Goal: Task Accomplishment & Management: Complete application form

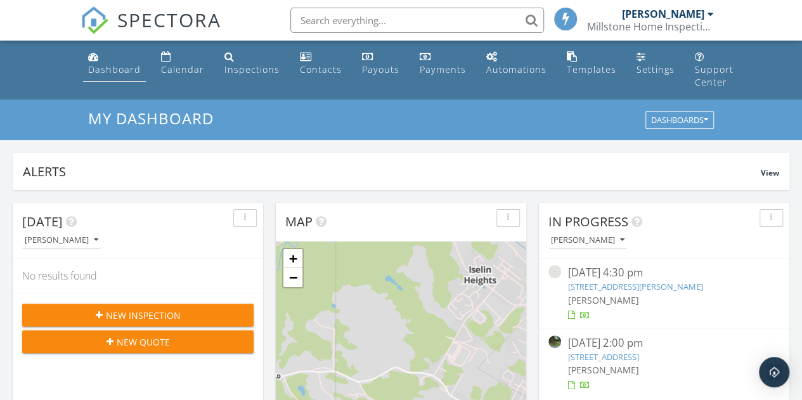
scroll to position [6, 6]
click at [169, 321] on button "New Inspection" at bounding box center [137, 315] width 231 height 23
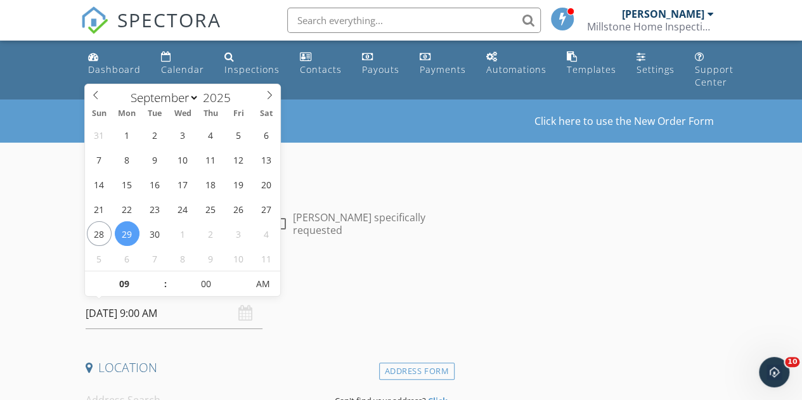
click at [168, 312] on input "09/29/2025 9:00 AM" at bounding box center [174, 313] width 177 height 31
select select "9"
type input "10/01/2025 9:00 AM"
type input "10"
type input "10/01/2025 10:00 AM"
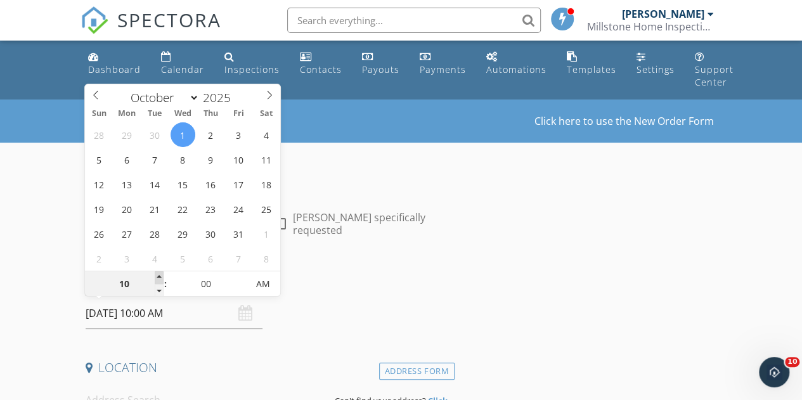
click at [160, 275] on span at bounding box center [159, 277] width 9 height 13
type input "11"
type input "10/01/2025 11:00 AM"
click at [160, 275] on span at bounding box center [159, 277] width 9 height 13
type input "12"
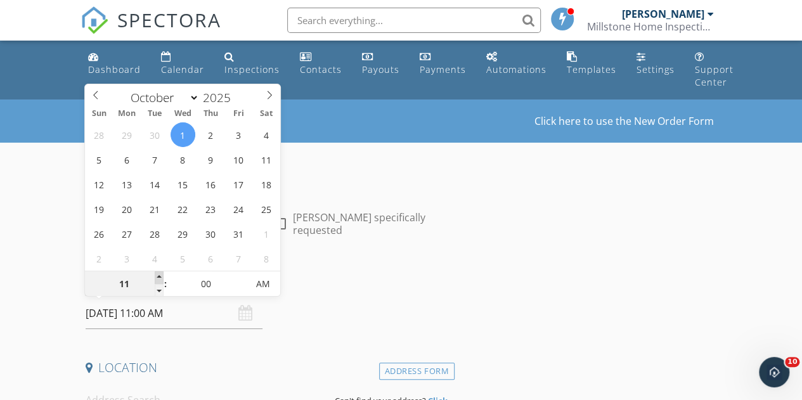
type input "10/01/2025 12:00 PM"
click at [160, 275] on span at bounding box center [159, 277] width 9 height 13
type input "01"
type input "10/01/2025 1:00 PM"
click at [160, 275] on span at bounding box center [159, 277] width 9 height 13
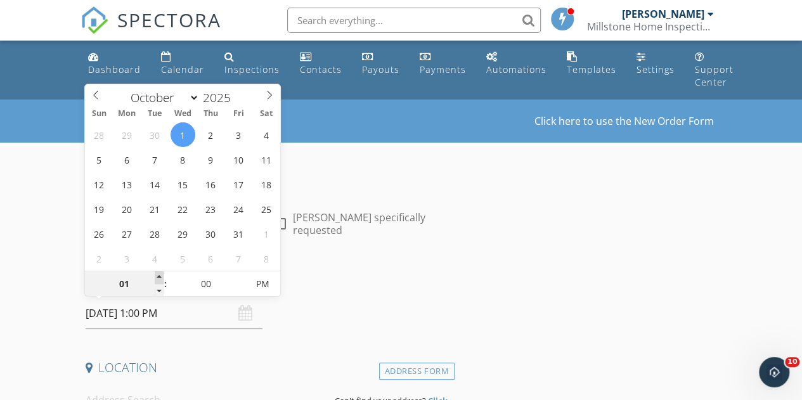
type input "02"
type input "10/01/2025 2:00 PM"
click at [160, 275] on span at bounding box center [159, 277] width 9 height 13
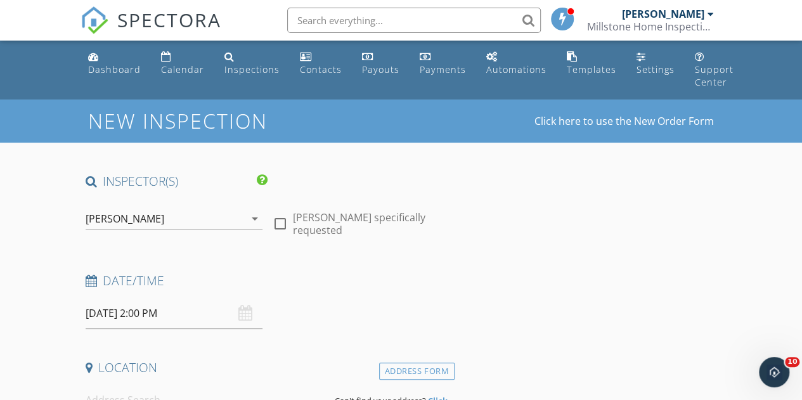
click at [384, 277] on h4 "Date/Time" at bounding box center [268, 281] width 364 height 16
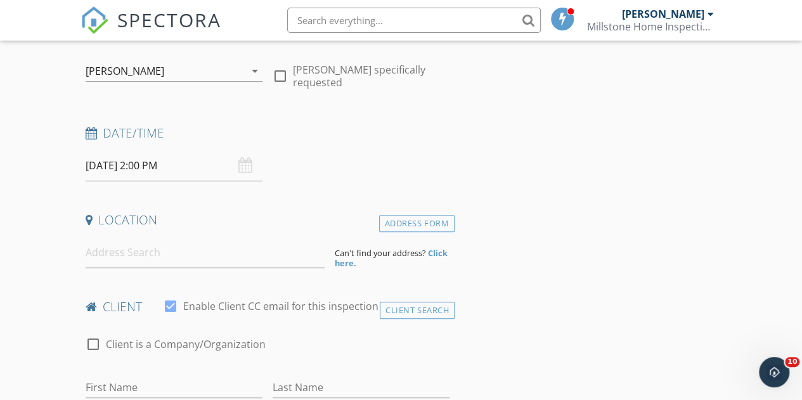
scroll to position [190, 0]
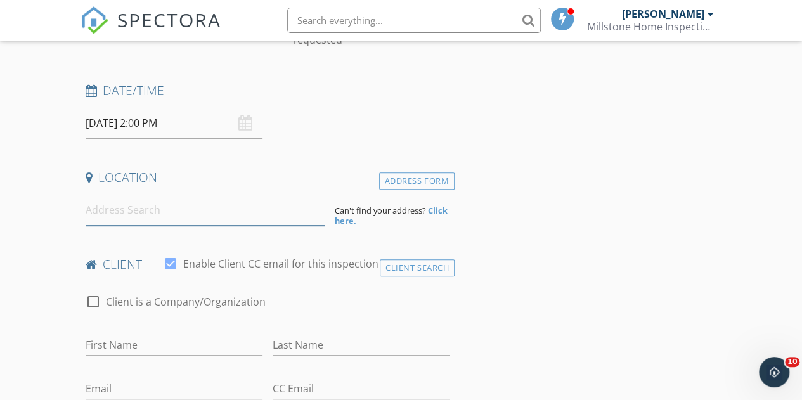
click at [158, 210] on input at bounding box center [206, 210] width 240 height 31
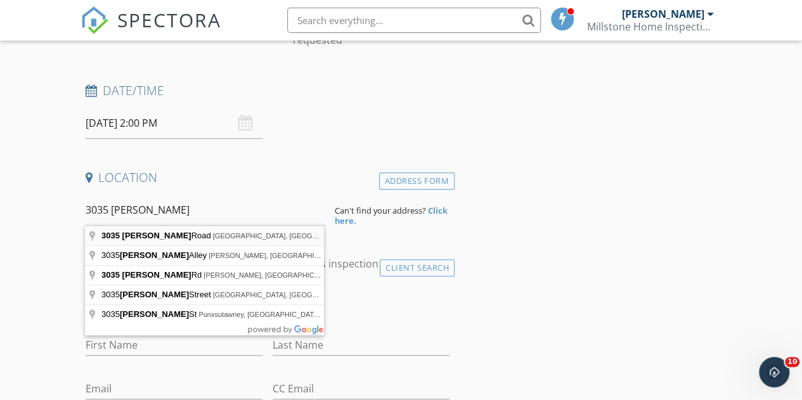
type input "3035 Thompson Road, Clearfield, PA, USA"
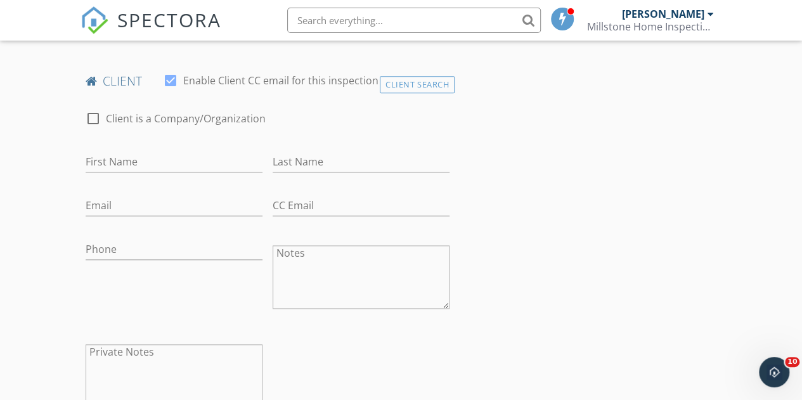
scroll to position [634, 0]
click at [155, 171] on input "First Name" at bounding box center [174, 160] width 177 height 21
type input "London"
click at [353, 166] on input "Last Name" at bounding box center [361, 160] width 177 height 21
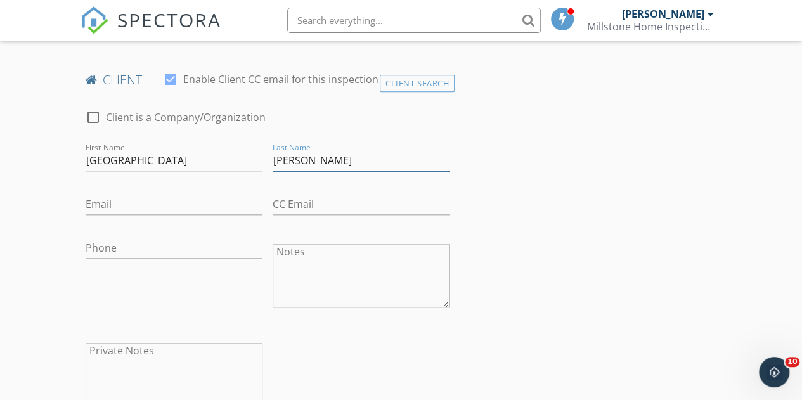
type input "Grubb"
click at [210, 215] on input "Email" at bounding box center [174, 204] width 177 height 21
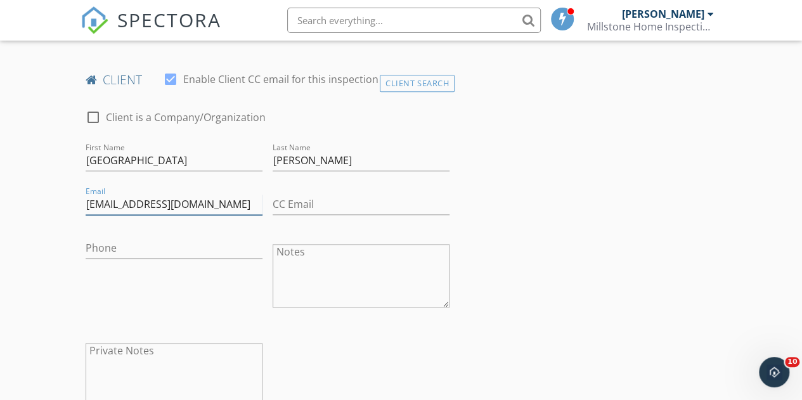
type input "london_grubb@hotmail.com"
click at [193, 259] on input "Phone" at bounding box center [174, 248] width 177 height 21
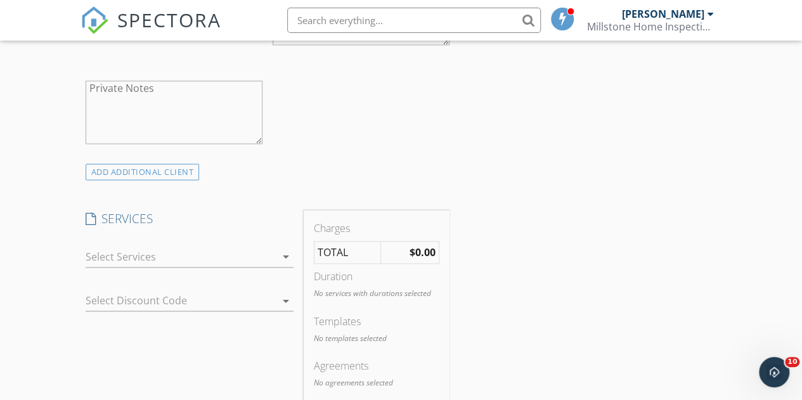
scroll to position [951, 0]
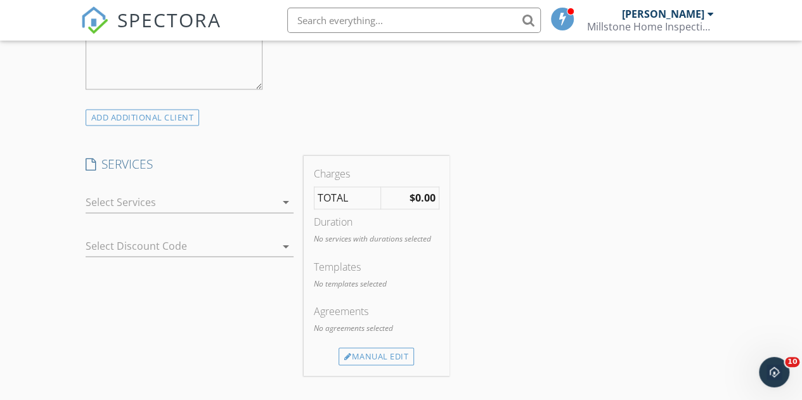
type input "610-413-6305"
click at [223, 204] on div at bounding box center [181, 202] width 190 height 20
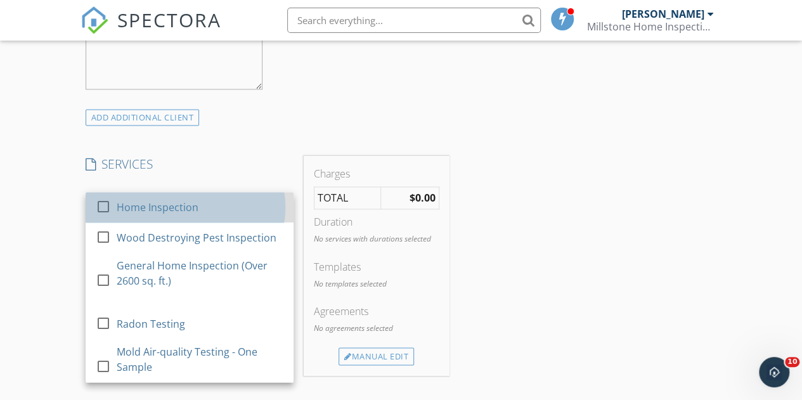
click at [152, 215] on div "Home Inspection" at bounding box center [157, 207] width 82 height 15
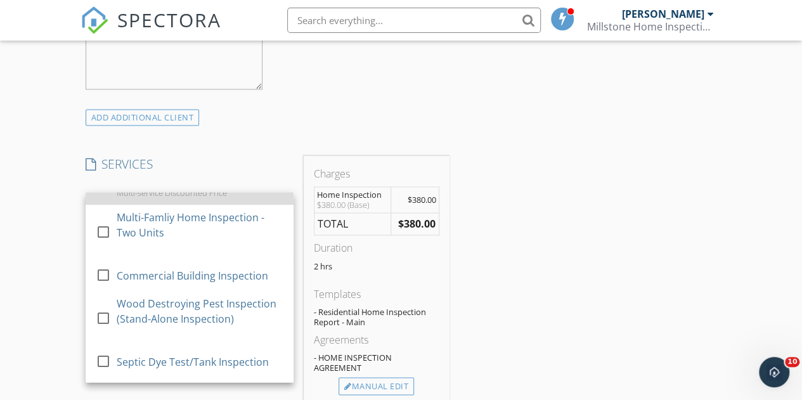
scroll to position [507, 0]
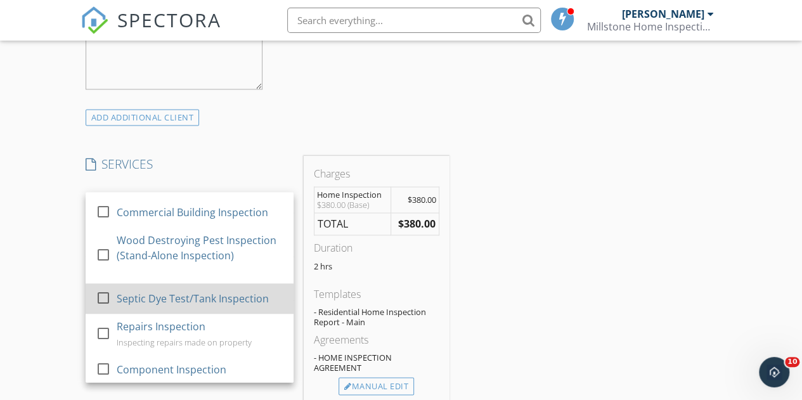
click at [103, 308] on div at bounding box center [104, 298] width 22 height 22
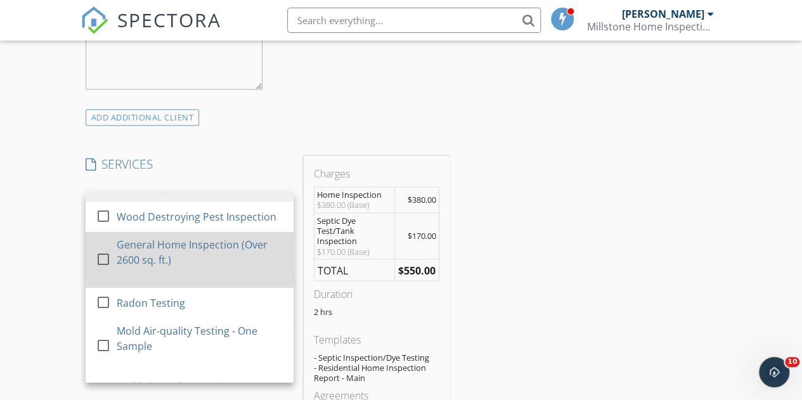
scroll to position [0, 0]
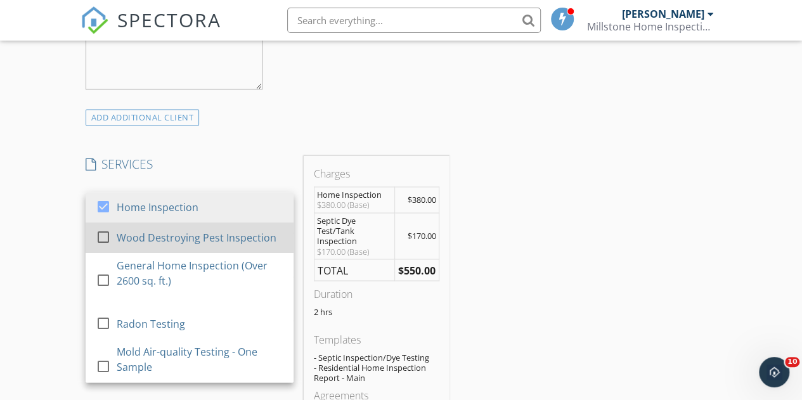
click at [103, 247] on div at bounding box center [104, 237] width 22 height 22
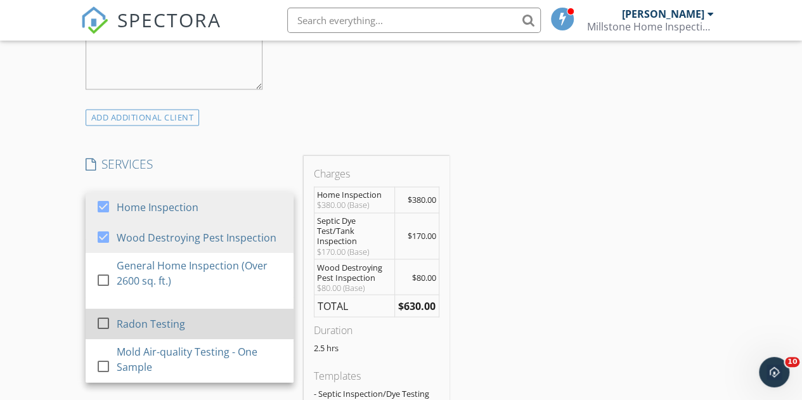
click at [103, 333] on div at bounding box center [104, 323] width 22 height 22
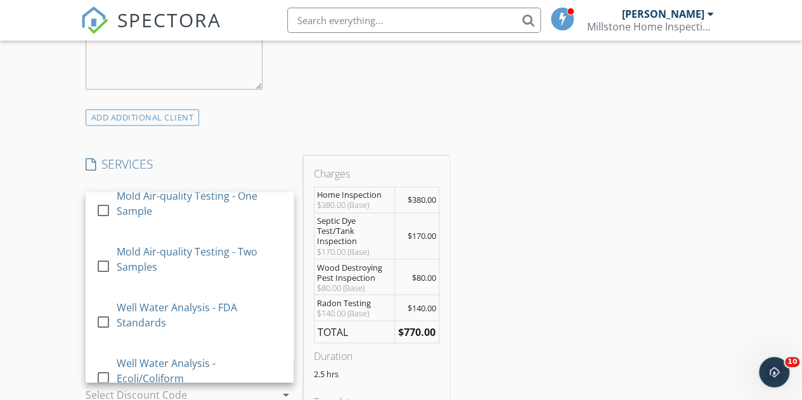
scroll to position [254, 0]
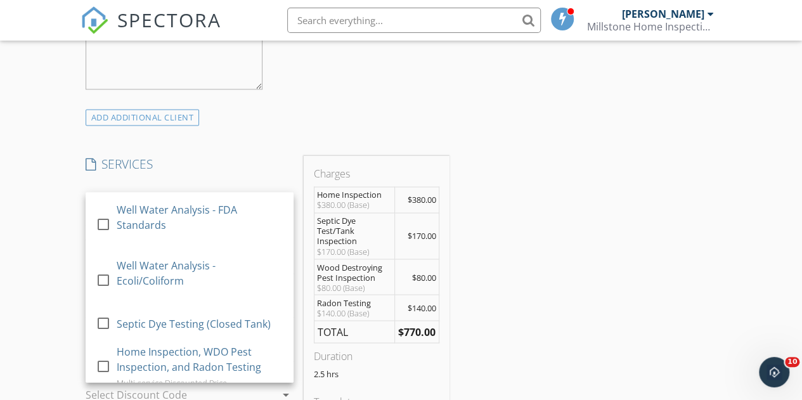
click at [636, 276] on div "INSPECTOR(S) check_box Troy Baughman PRIMARY Troy Baughman arrow_drop_down chec…" at bounding box center [402, 392] width 642 height 2340
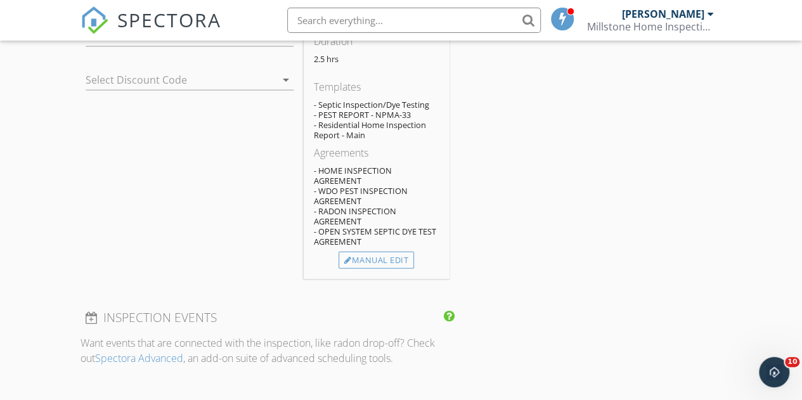
scroll to position [1268, 0]
click at [387, 267] on div "Manual Edit" at bounding box center [376, 258] width 75 height 18
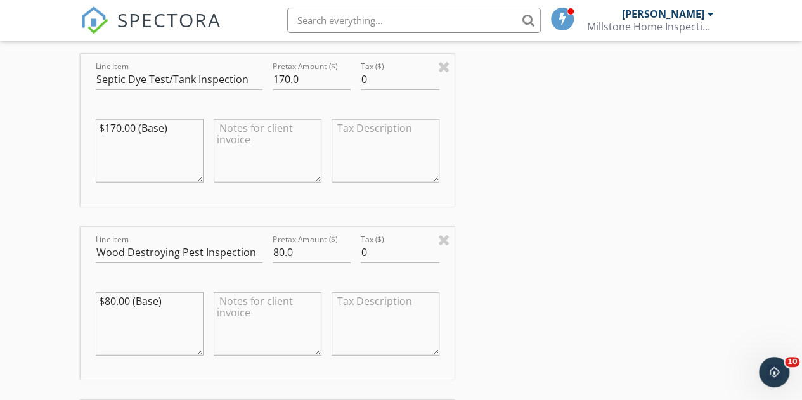
scroll to position [1395, 0]
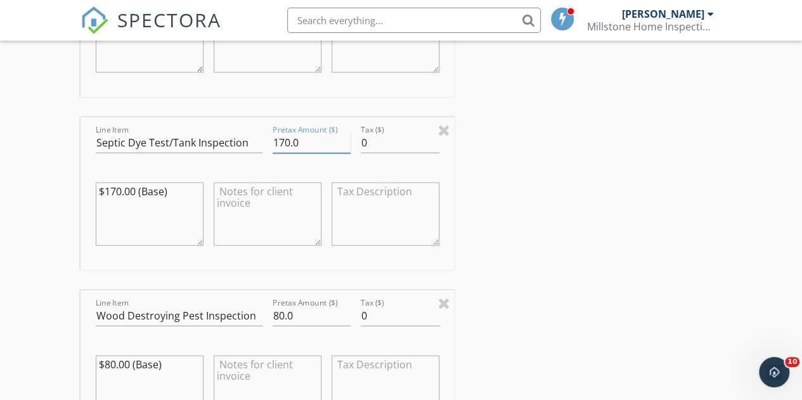
click at [279, 153] on input "170.0" at bounding box center [312, 142] width 79 height 21
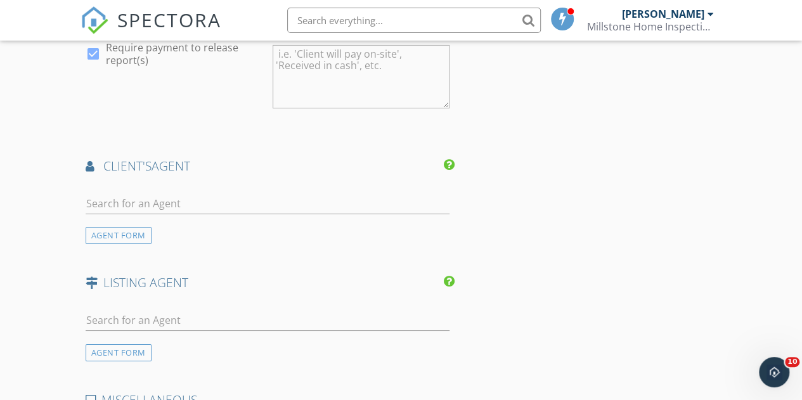
scroll to position [2219, 0]
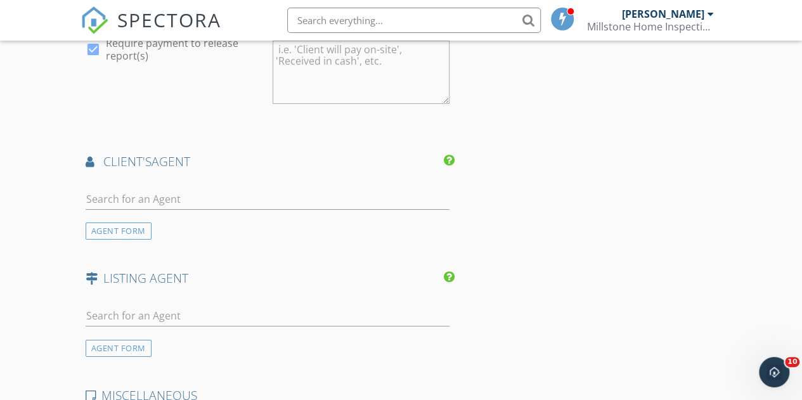
type input "150.0"
click at [223, 210] on input "text" at bounding box center [268, 199] width 364 height 21
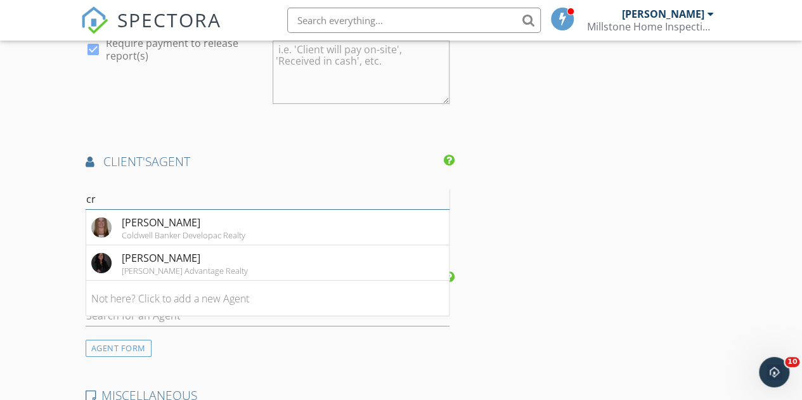
type input "c"
type input "cri"
click at [132, 266] on div "Cristina Fischer" at bounding box center [185, 257] width 126 height 15
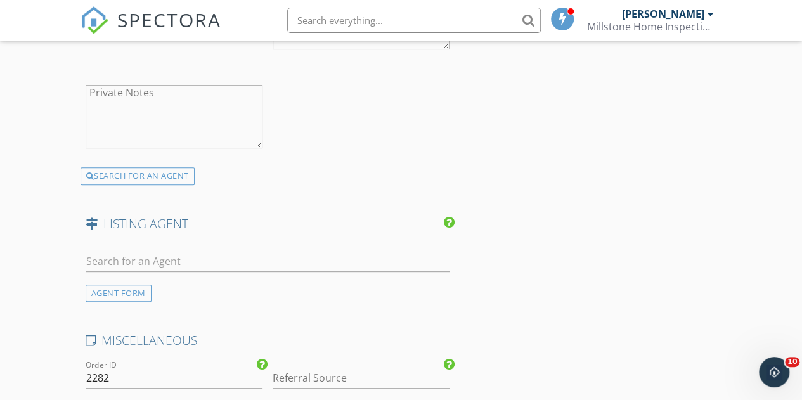
scroll to position [2599, 0]
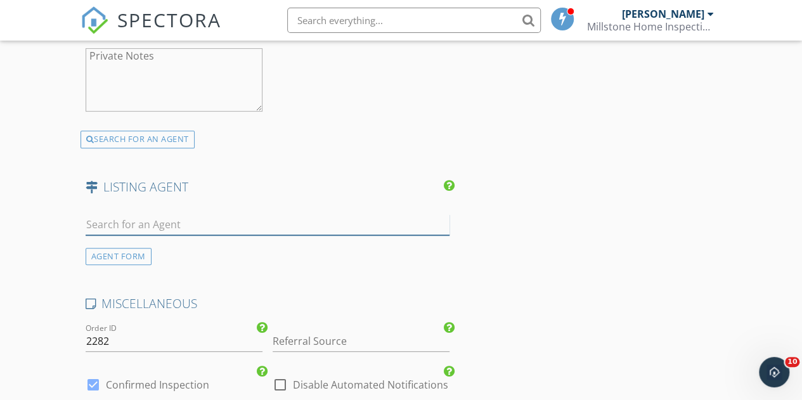
click at [209, 235] on input "text" at bounding box center [268, 224] width 364 height 21
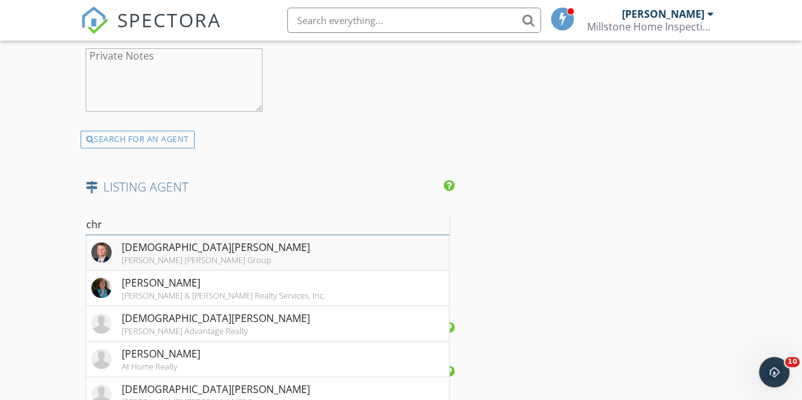
type input "chr"
click at [125, 252] on div "Christian Lezzer" at bounding box center [216, 247] width 188 height 15
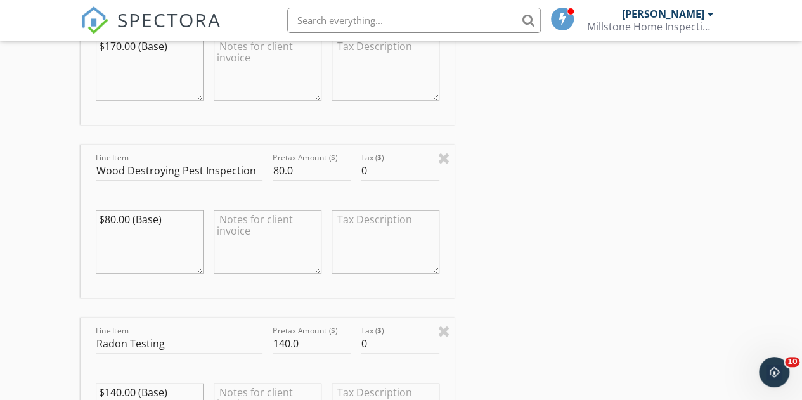
scroll to position [1559, 0]
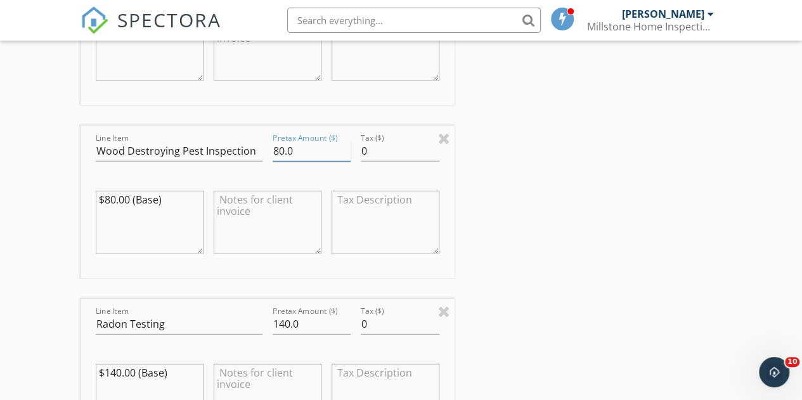
click at [273, 157] on input "80.0" at bounding box center [312, 151] width 79 height 21
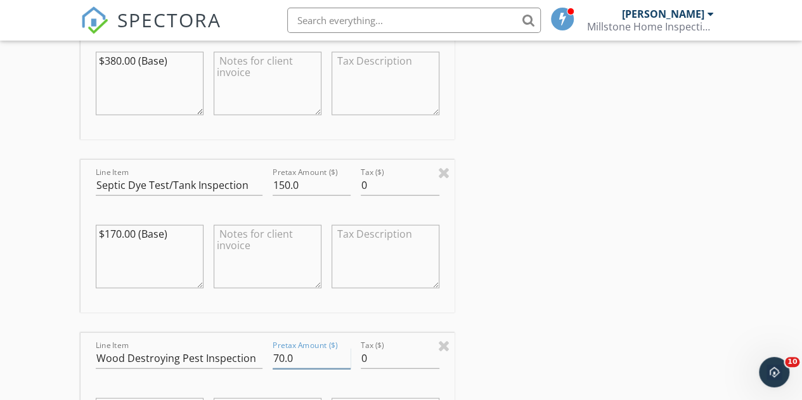
scroll to position [1306, 0]
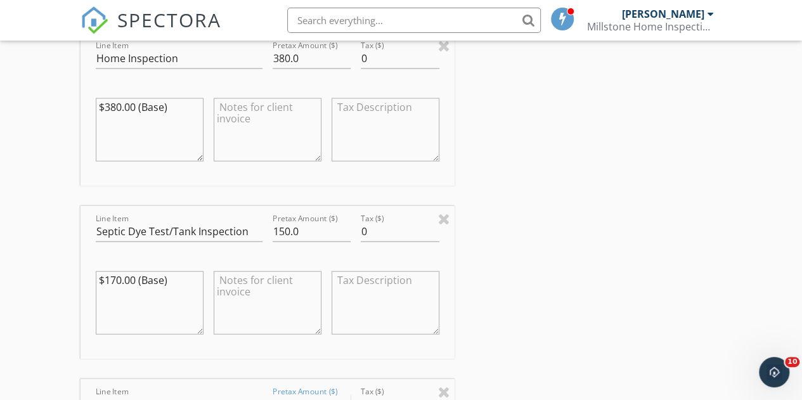
type input "70.0"
drag, startPoint x: 286, startPoint y: 243, endPoint x: 279, endPoint y: 243, distance: 7.0
click at [279, 242] on input "150.0" at bounding box center [312, 231] width 79 height 21
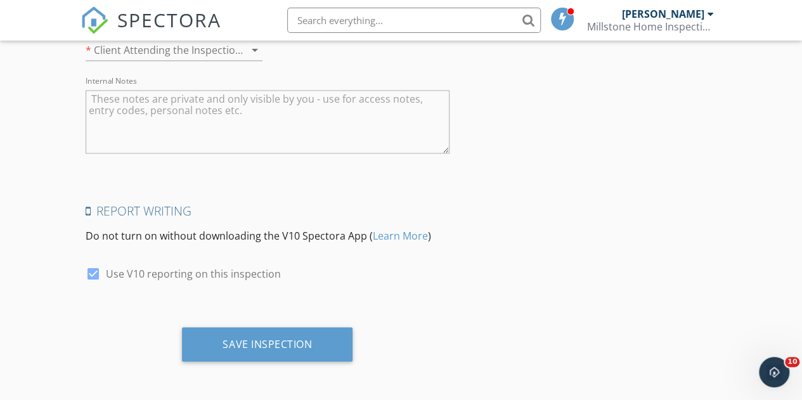
scroll to position [3271, 0]
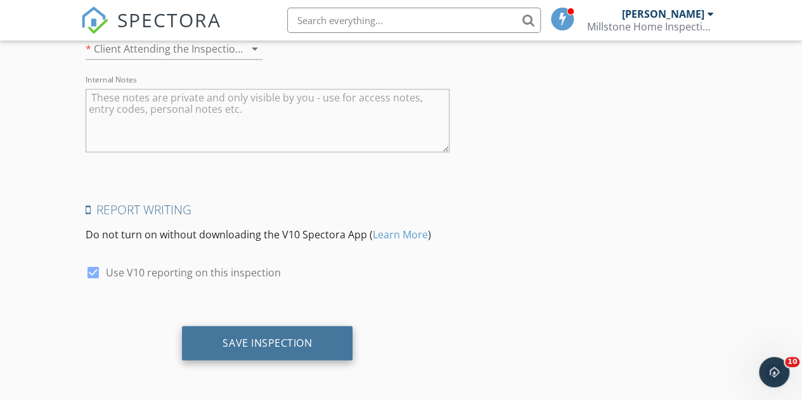
type input "170.0"
click at [316, 330] on div "Save Inspection" at bounding box center [267, 343] width 171 height 34
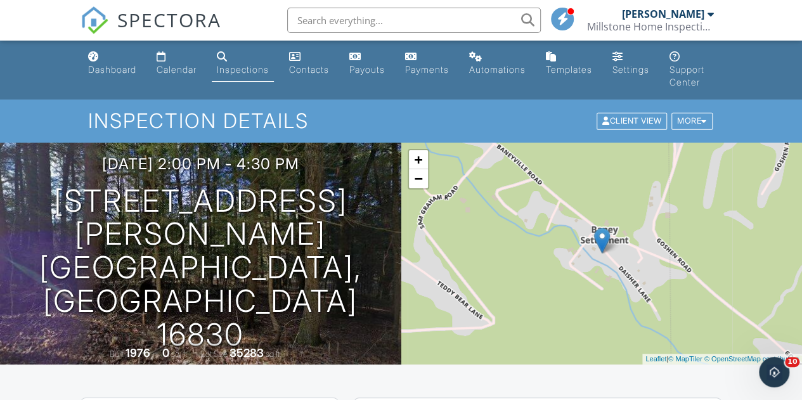
click at [197, 23] on span "SPECTORA" at bounding box center [169, 19] width 104 height 27
